Goal: Information Seeking & Learning: Find specific fact

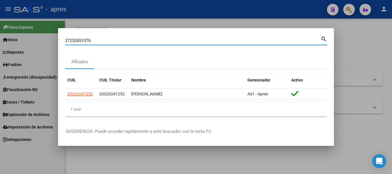
type input "27252851076"
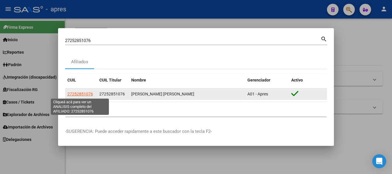
click at [81, 93] on span "27252851076" at bounding box center [80, 94] width 26 height 5
type textarea "27252851076"
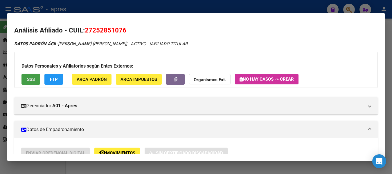
click at [25, 80] on button "SSS" at bounding box center [30, 79] width 19 height 11
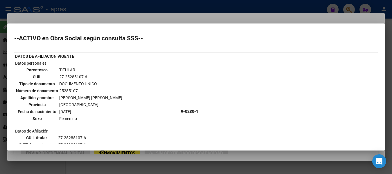
click at [166, 7] on div at bounding box center [196, 87] width 392 height 174
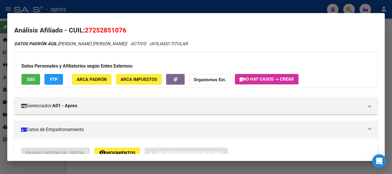
click at [133, 5] on div at bounding box center [196, 87] width 392 height 174
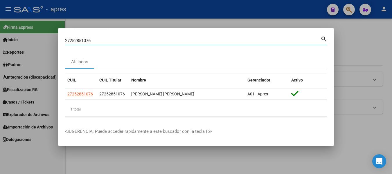
drag, startPoint x: 251, startPoint y: 38, endPoint x: -2, endPoint y: 33, distance: 253.0
click at [0, 33] on html "menu - apres person Firma Express Inicio Calendario SSS Instructivos Contacto O…" at bounding box center [196, 87] width 392 height 174
paste input "5239331"
type input "25239331"
click at [323, 37] on mat-icon "search" at bounding box center [324, 38] width 7 height 7
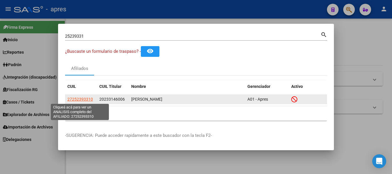
click at [80, 100] on span "27252393310" at bounding box center [80, 99] width 26 height 5
type textarea "27252393310"
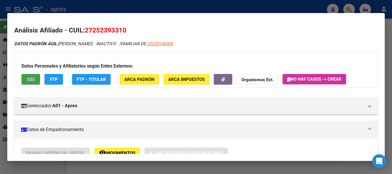
click at [33, 80] on span "SSS" at bounding box center [31, 79] width 8 height 5
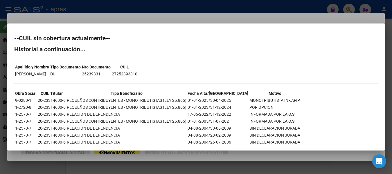
click at [188, 10] on div at bounding box center [196, 87] width 392 height 174
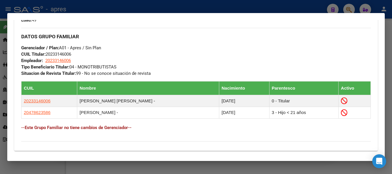
scroll to position [319, 0]
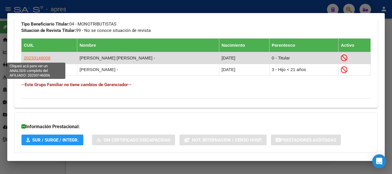
click at [42, 58] on span "20233146006" at bounding box center [37, 57] width 27 height 5
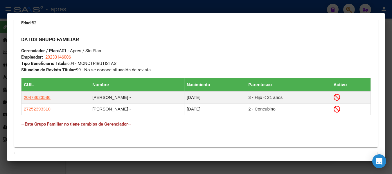
scroll to position [290, 0]
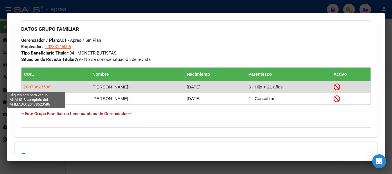
click at [37, 87] on span "20478623586" at bounding box center [37, 87] width 27 height 5
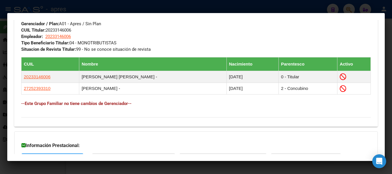
scroll to position [348, 0]
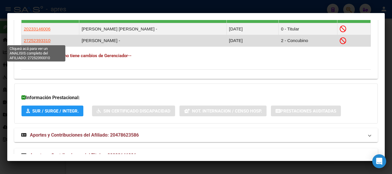
click at [47, 42] on span "27252393310" at bounding box center [37, 40] width 27 height 5
type textarea "27252393310"
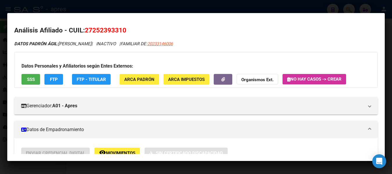
drag, startPoint x: 86, startPoint y: 29, endPoint x: 133, endPoint y: 30, distance: 47.0
click at [133, 30] on h2 "Análisis Afiliado - CUIL: 27252393310" at bounding box center [196, 31] width 364 height 10
copy span "27252393310"
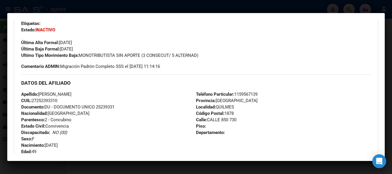
scroll to position [145, 0]
click at [100, 106] on span "Documento: DU - DOCUMENTO UNICO 25239331" at bounding box center [67, 106] width 93 height 5
drag, startPoint x: 97, startPoint y: 105, endPoint x: 117, endPoint y: 106, distance: 20.4
click at [117, 106] on div "Apellido: [PERSON_NAME]: 27252393310 Documento: DU - DOCUMENTO UNICO 25239331 N…" at bounding box center [108, 123] width 175 height 64
copy span "25239331"
